Goal: Task Accomplishment & Management: Use online tool/utility

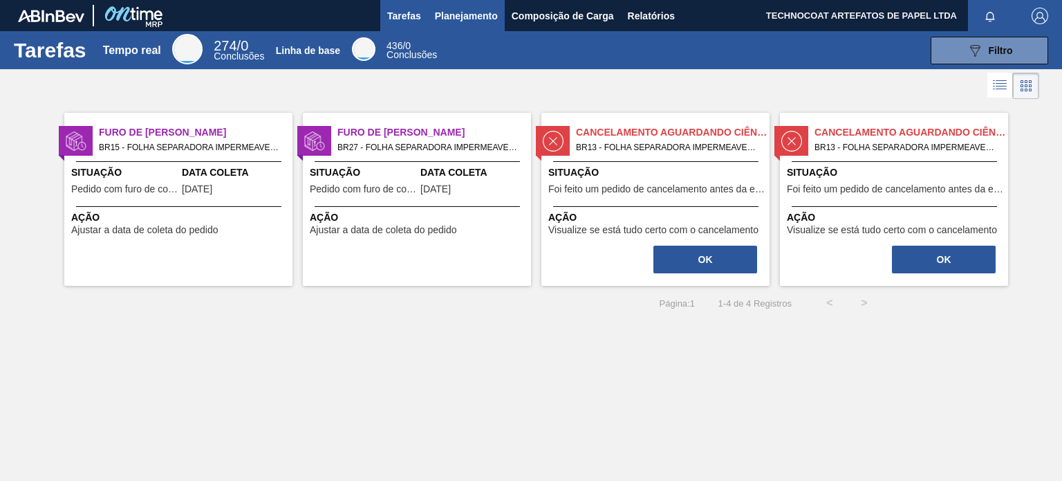
click at [447, 16] on font "Planejamento" at bounding box center [466, 15] width 63 height 11
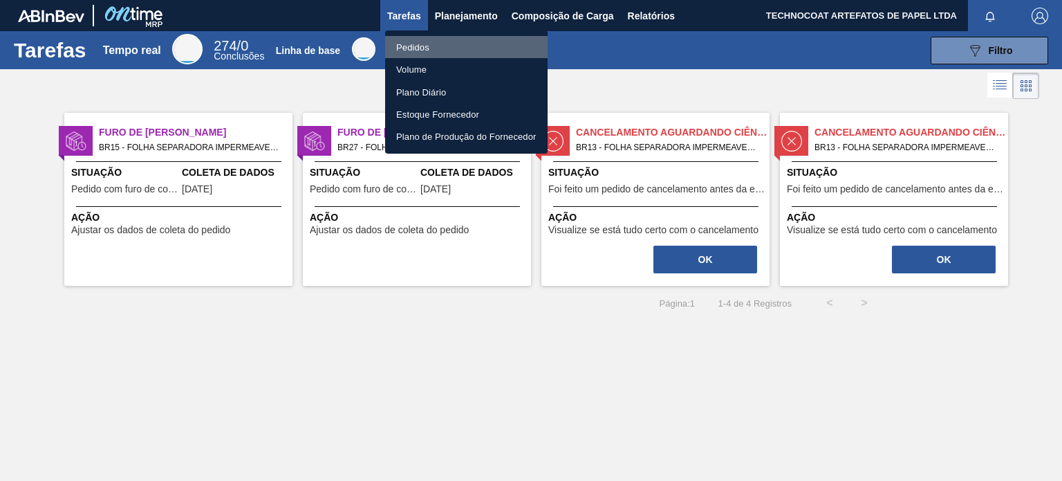
click at [416, 49] on font "Pedidos" at bounding box center [412, 47] width 33 height 10
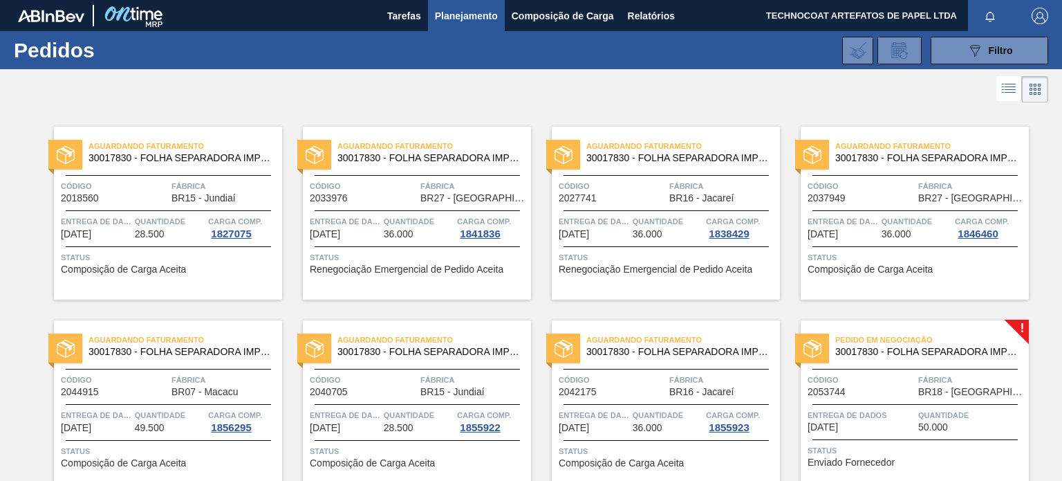
scroll to position [63, 0]
